Goal: Find contact information: Find contact information

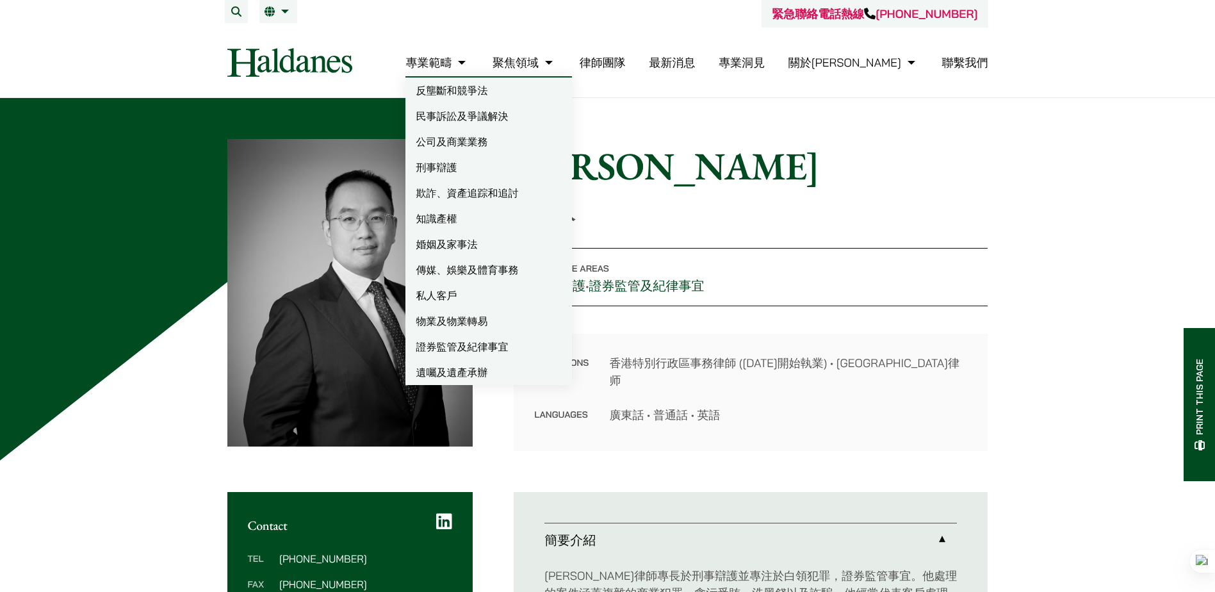
click at [250, 63] on img at bounding box center [289, 62] width 125 height 29
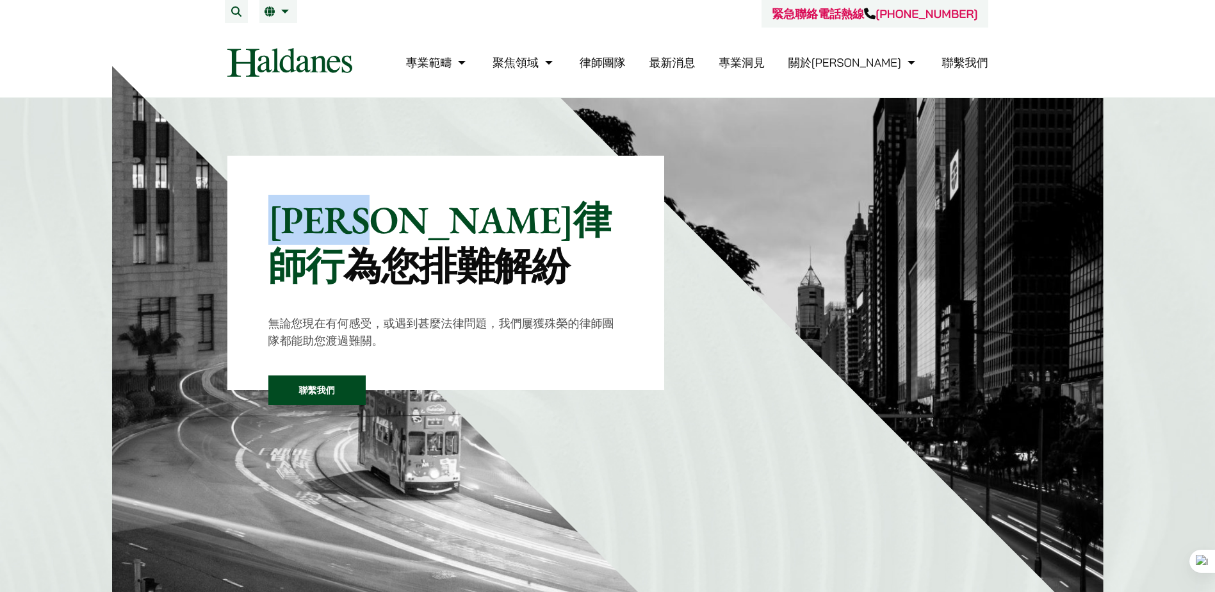
drag, startPoint x: 274, startPoint y: 212, endPoint x: 439, endPoint y: 220, distance: 165.5
click at [439, 220] on p "[PERSON_NAME]律師行 為您排難解紛" at bounding box center [446, 243] width 356 height 92
copy p "[PERSON_NAME]律師行"
click at [626, 70] on li "律師團隊" at bounding box center [603, 63] width 46 height 28
click at [626, 53] on li "律師團隊" at bounding box center [603, 63] width 46 height 28
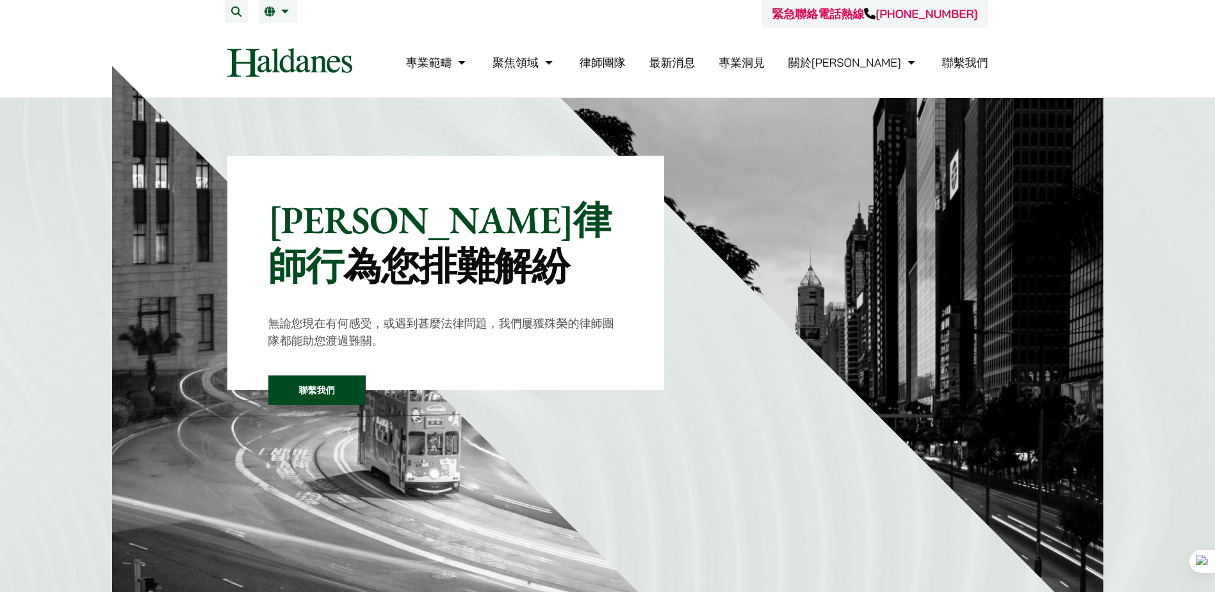
click at [626, 60] on link "律師團隊" at bounding box center [603, 62] width 46 height 15
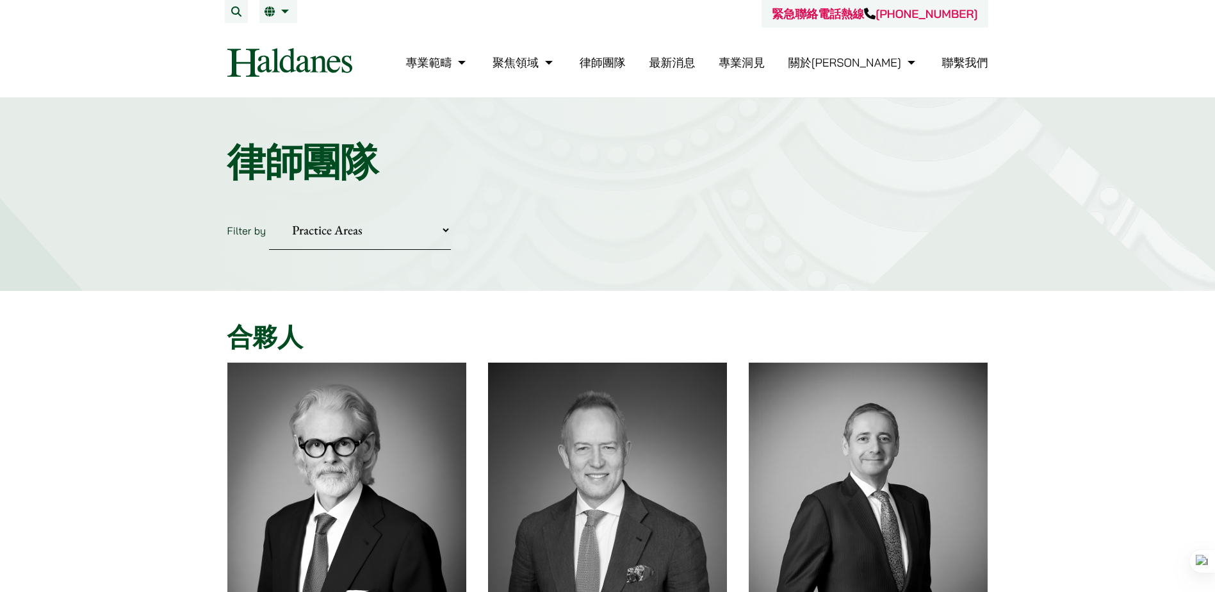
click at [978, 67] on link "聯繫我們" at bounding box center [965, 62] width 46 height 15
